Goal: Task Accomplishment & Management: Manage account settings

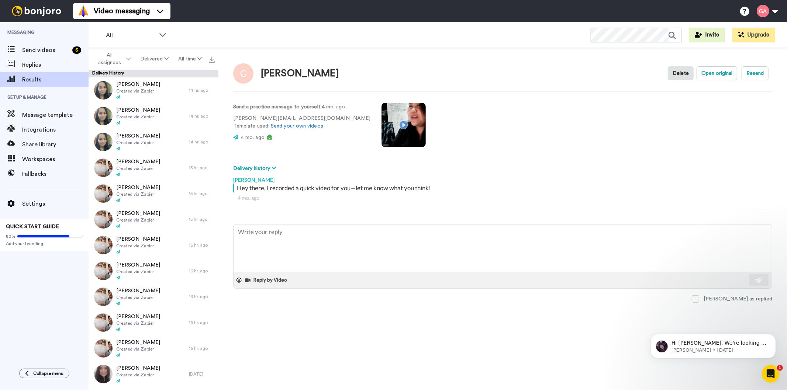
click at [364, 353] on div "[PERSON_NAME] Delete Open original Resend Send a practice message to yourself :…" at bounding box center [503, 221] width 569 height 347
click at [118, 61] on span "All assignees" at bounding box center [110, 59] width 30 height 15
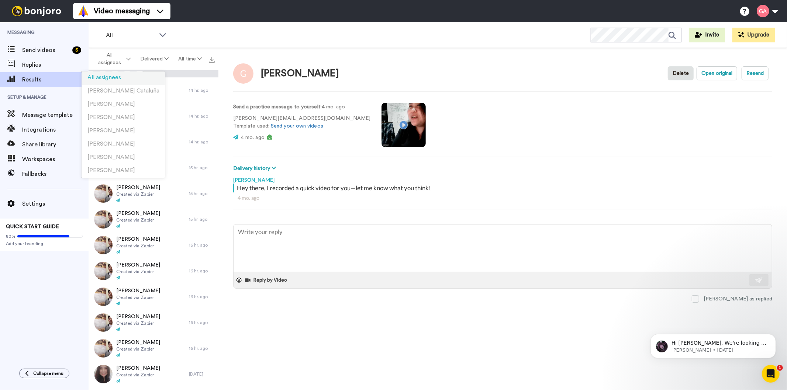
click at [103, 79] on span "All assignees" at bounding box center [104, 78] width 34 height 6
type textarea "x"
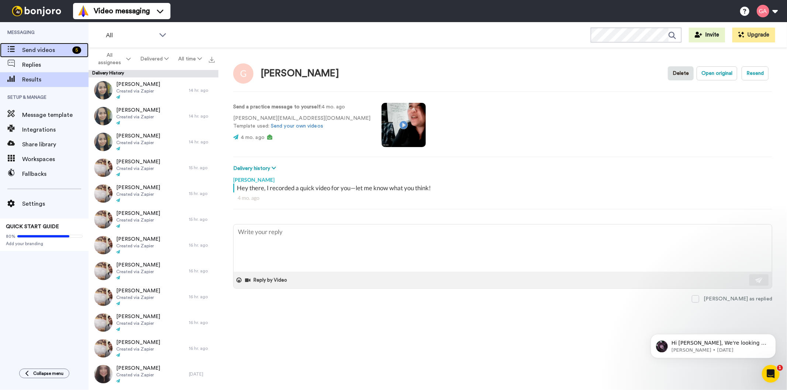
click at [49, 47] on span "Send videos" at bounding box center [45, 50] width 47 height 9
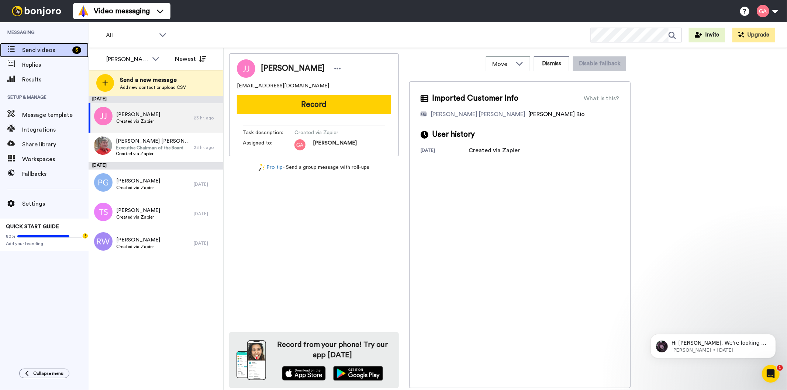
click at [35, 50] on span "Send videos" at bounding box center [45, 50] width 47 height 9
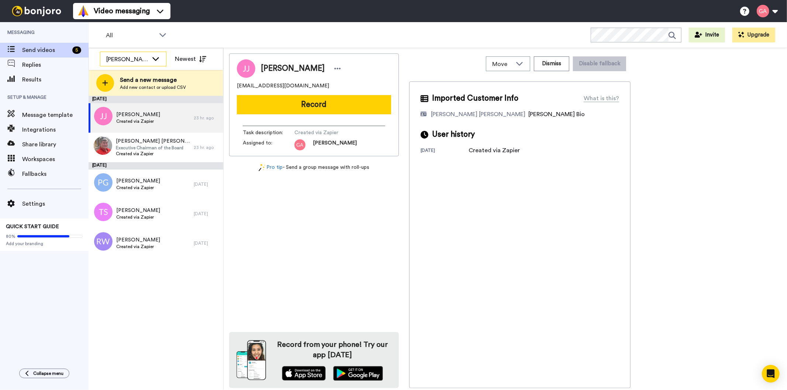
click at [153, 61] on icon at bounding box center [155, 58] width 9 height 7
click at [141, 76] on li "All members" at bounding box center [133, 75] width 66 height 12
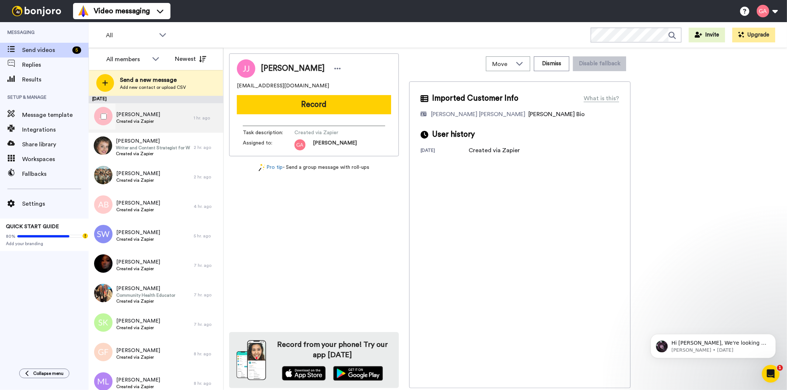
click at [152, 124] on div "Johnesh Thomas Created via Zapier" at bounding box center [138, 118] width 44 height 14
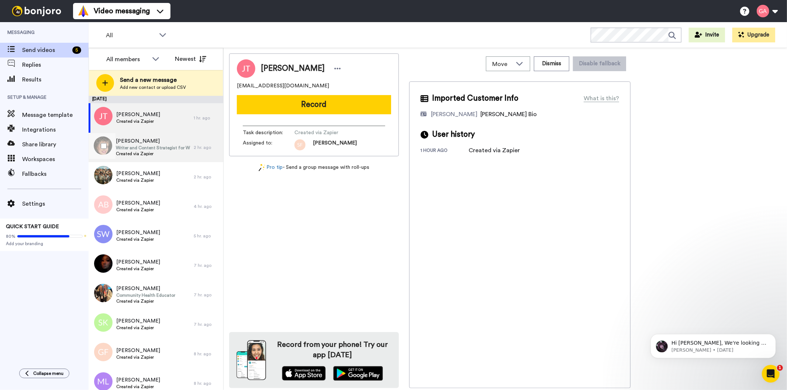
click at [154, 157] on div "Lindsey Collazo Writer and Content Strategist for Women's Health Created via Za…" at bounding box center [153, 148] width 74 height 20
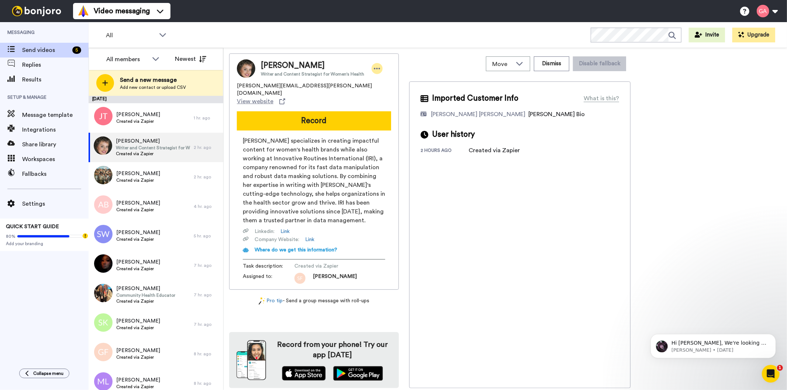
click at [376, 68] on icon at bounding box center [377, 68] width 6 height 1
click at [390, 93] on li "Assign" at bounding box center [395, 91] width 54 height 10
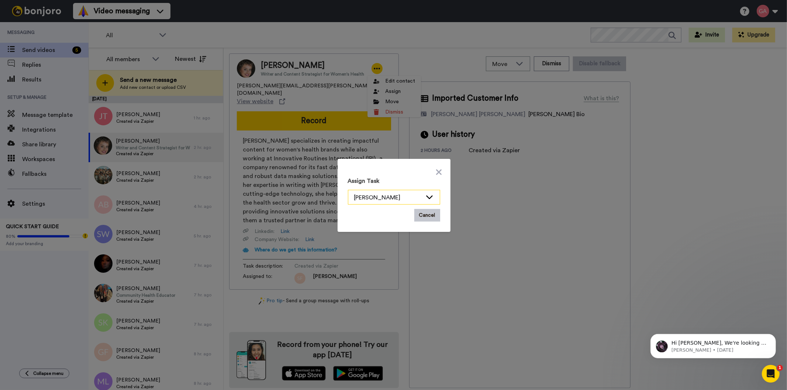
click at [400, 197] on div "[PERSON_NAME]" at bounding box center [388, 197] width 68 height 9
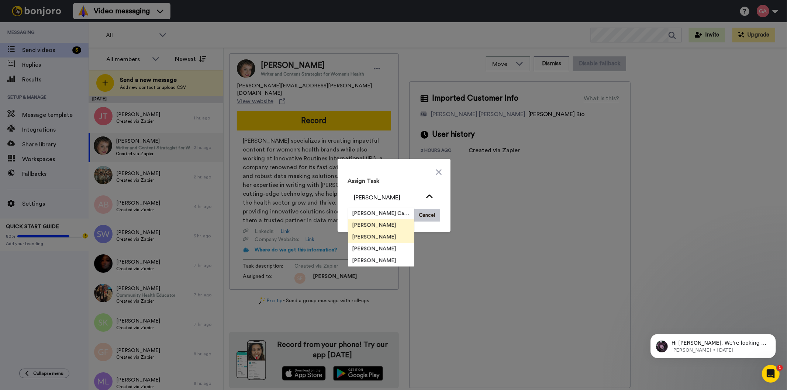
click at [380, 236] on span "[PERSON_NAME]" at bounding box center [374, 237] width 53 height 7
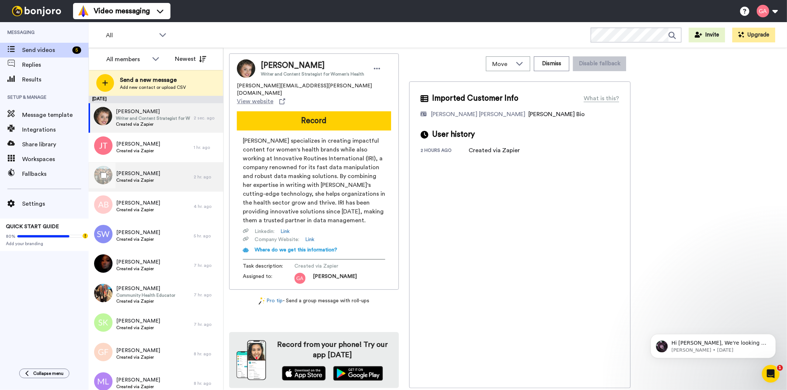
click at [158, 183] on div "Max Lee Created via Zapier" at bounding box center [141, 177] width 105 height 30
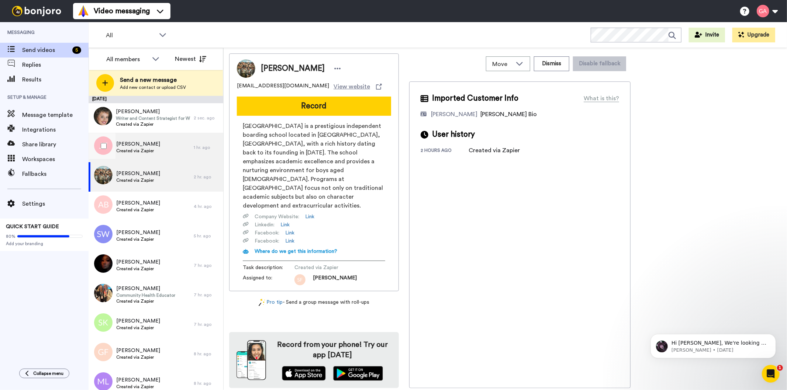
click at [157, 146] on div "Johnesh Thomas Created via Zapier" at bounding box center [141, 148] width 105 height 30
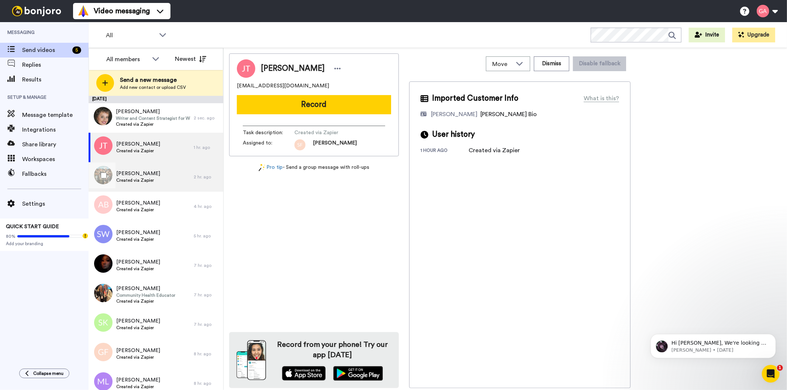
click at [157, 171] on div "Max Lee Created via Zapier" at bounding box center [141, 177] width 105 height 30
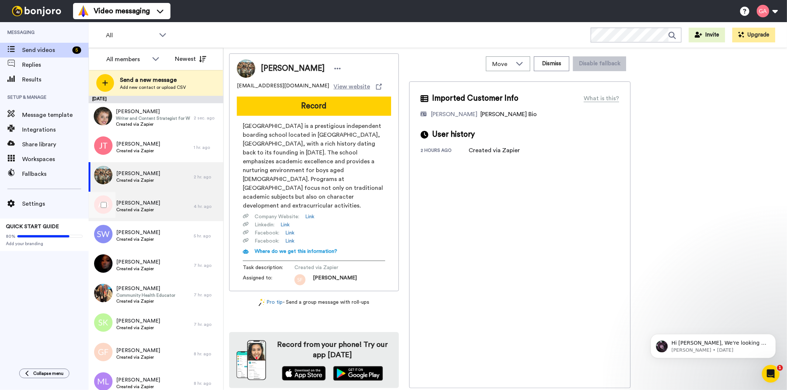
click at [159, 203] on div "Angela Braunfel Created via Zapier" at bounding box center [141, 207] width 105 height 30
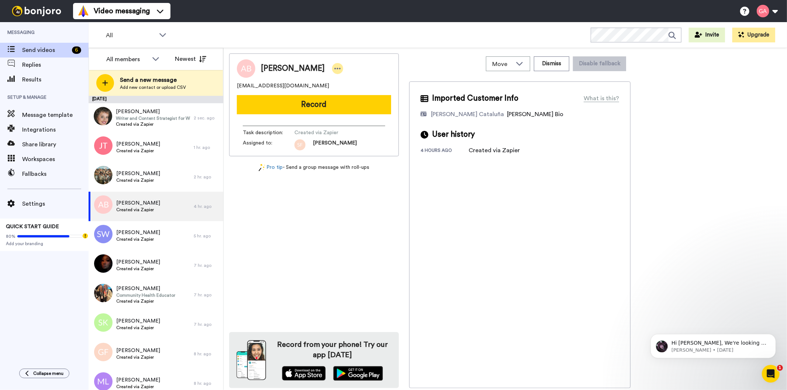
click at [335, 68] on icon at bounding box center [338, 68] width 6 height 1
click at [359, 90] on li "Assign" at bounding box center [351, 91] width 54 height 10
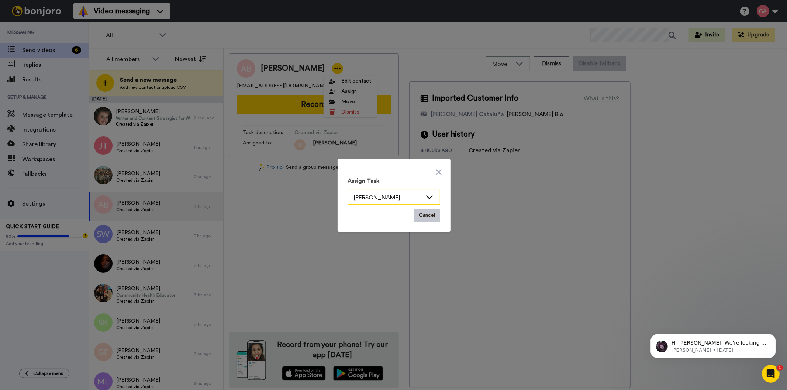
click at [432, 192] on div "[PERSON_NAME]" at bounding box center [394, 197] width 92 height 15
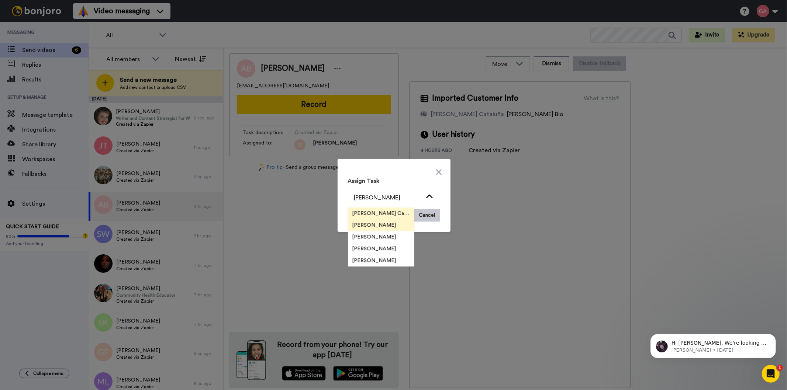
click at [382, 210] on span "[PERSON_NAME] Cataluña" at bounding box center [381, 213] width 66 height 7
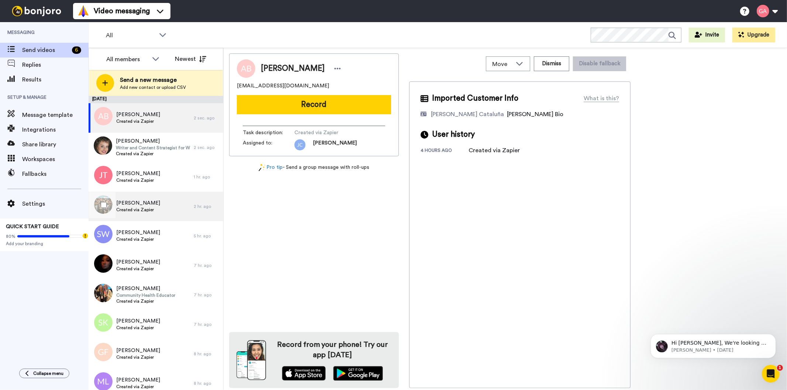
click at [157, 213] on div "Max Lee Created via Zapier" at bounding box center [141, 207] width 105 height 30
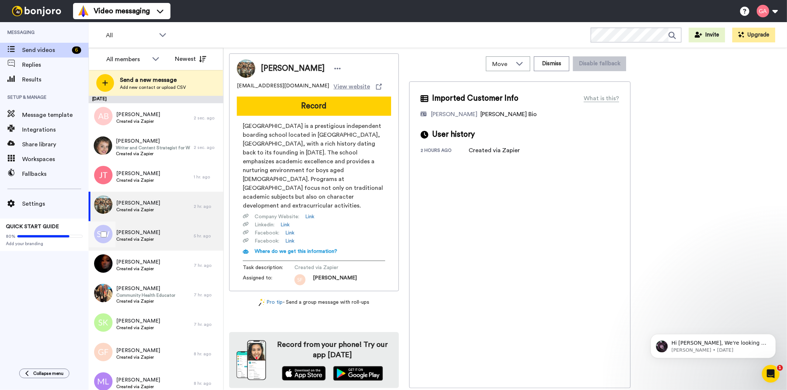
click at [150, 239] on span "Created via Zapier" at bounding box center [138, 240] width 44 height 6
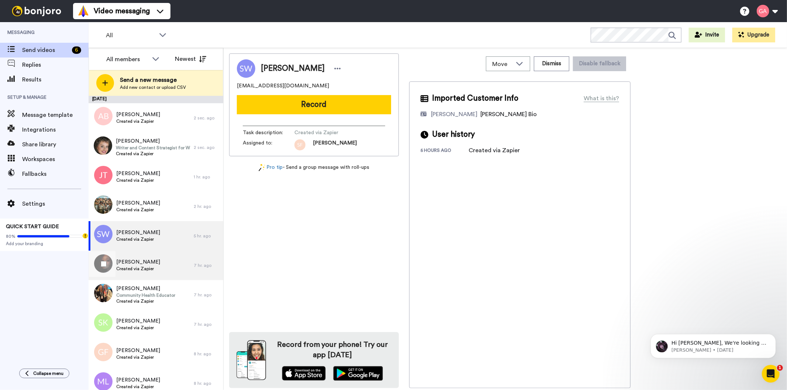
click at [148, 267] on span "Created via Zapier" at bounding box center [138, 269] width 44 height 6
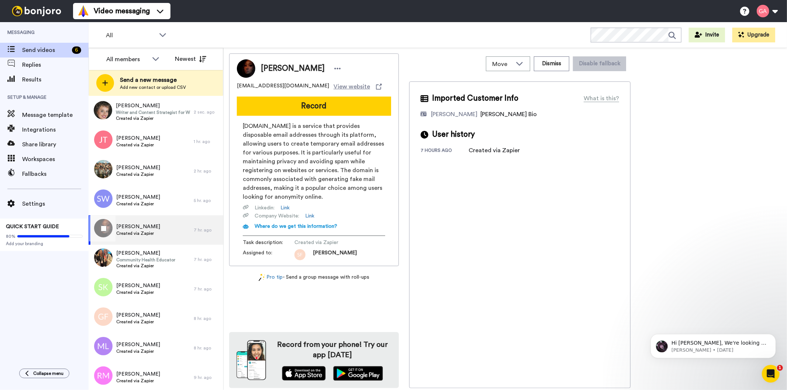
scroll to position [82, 0]
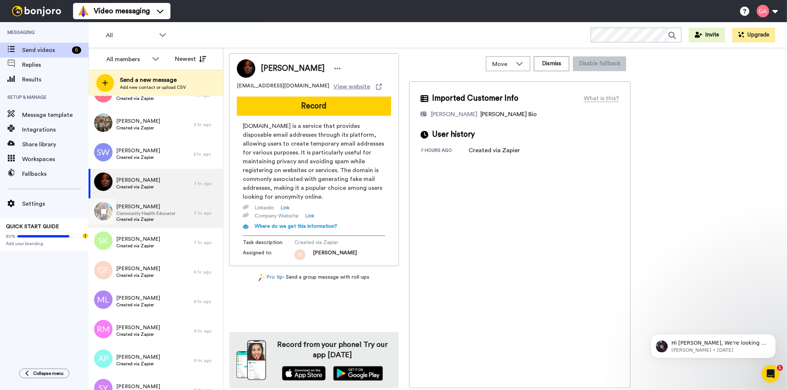
click at [149, 216] on span "Community Health Educator" at bounding box center [145, 214] width 59 height 6
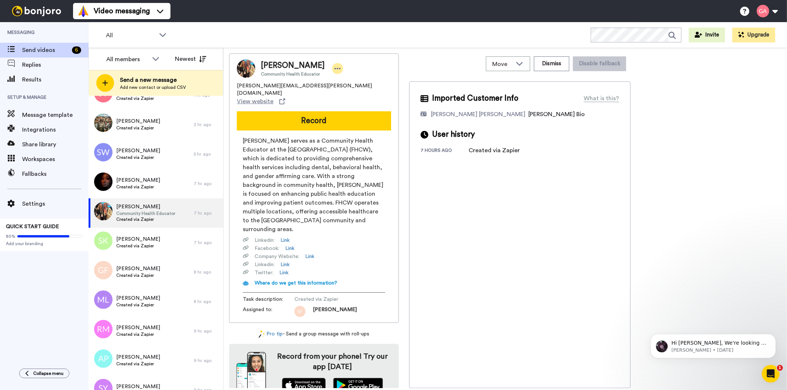
click at [334, 65] on icon at bounding box center [337, 68] width 7 height 7
click at [355, 93] on li "Assign" at bounding box center [352, 91] width 54 height 10
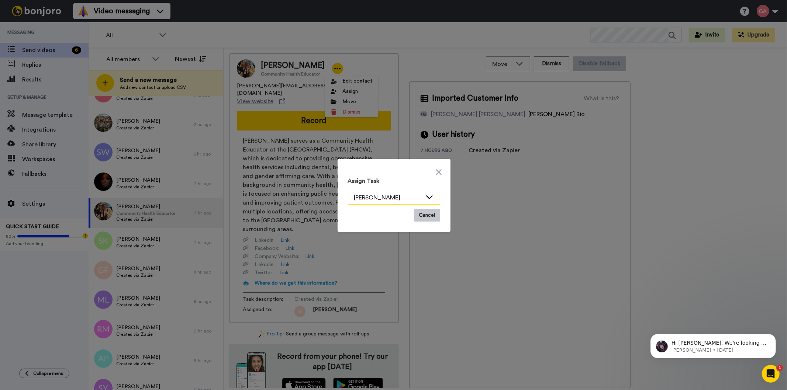
click at [426, 193] on div "[PERSON_NAME]" at bounding box center [394, 197] width 92 height 15
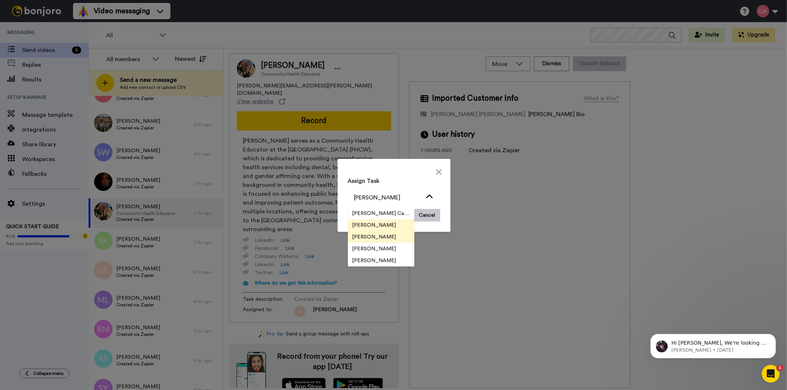
click at [373, 237] on span "[PERSON_NAME]" at bounding box center [374, 237] width 53 height 7
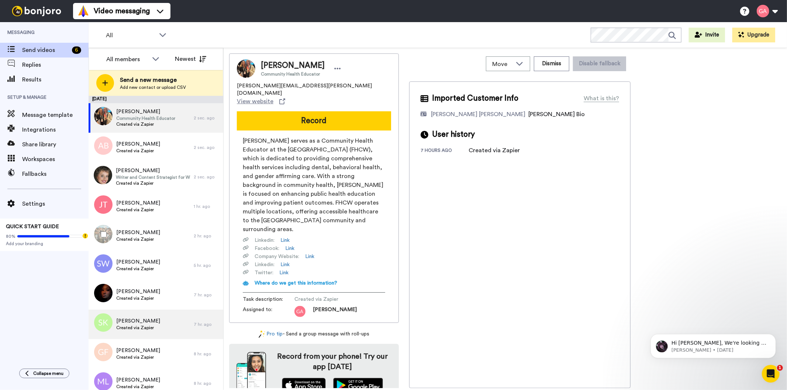
click at [148, 247] on div "Max Lee Created via Zapier" at bounding box center [141, 236] width 105 height 30
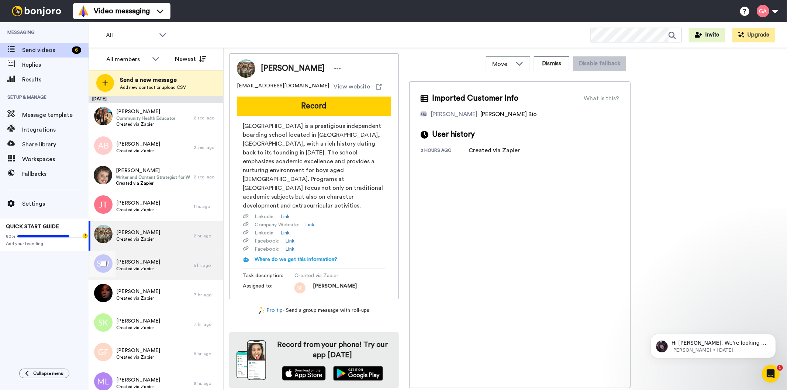
click at [146, 273] on div "Scott Whitelaw-Marshall Created via Zapier" at bounding box center [141, 266] width 105 height 30
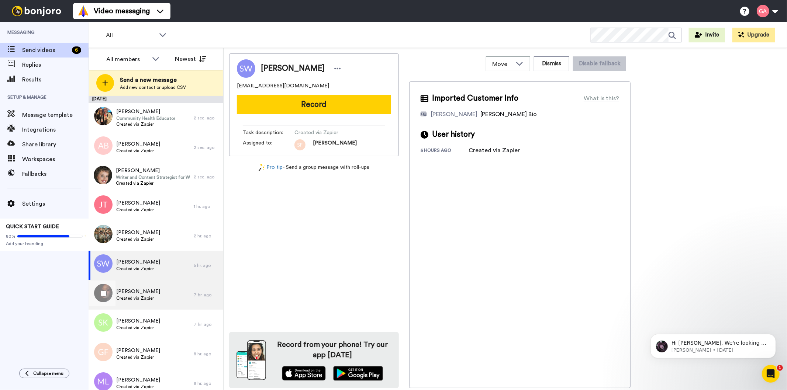
click at [145, 297] on span "Created via Zapier" at bounding box center [138, 299] width 44 height 6
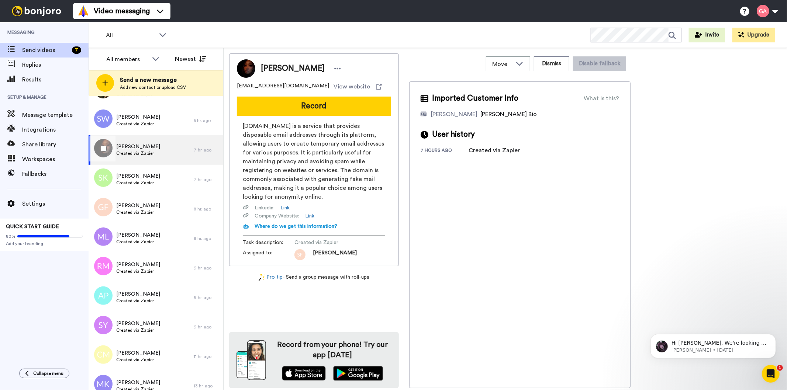
scroll to position [164, 0]
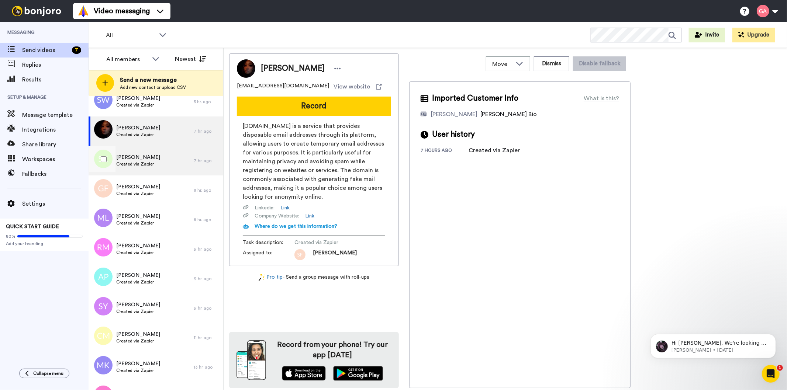
click at [145, 166] on span "Created via Zapier" at bounding box center [138, 164] width 44 height 6
